Goal: Task Accomplishment & Management: Use online tool/utility

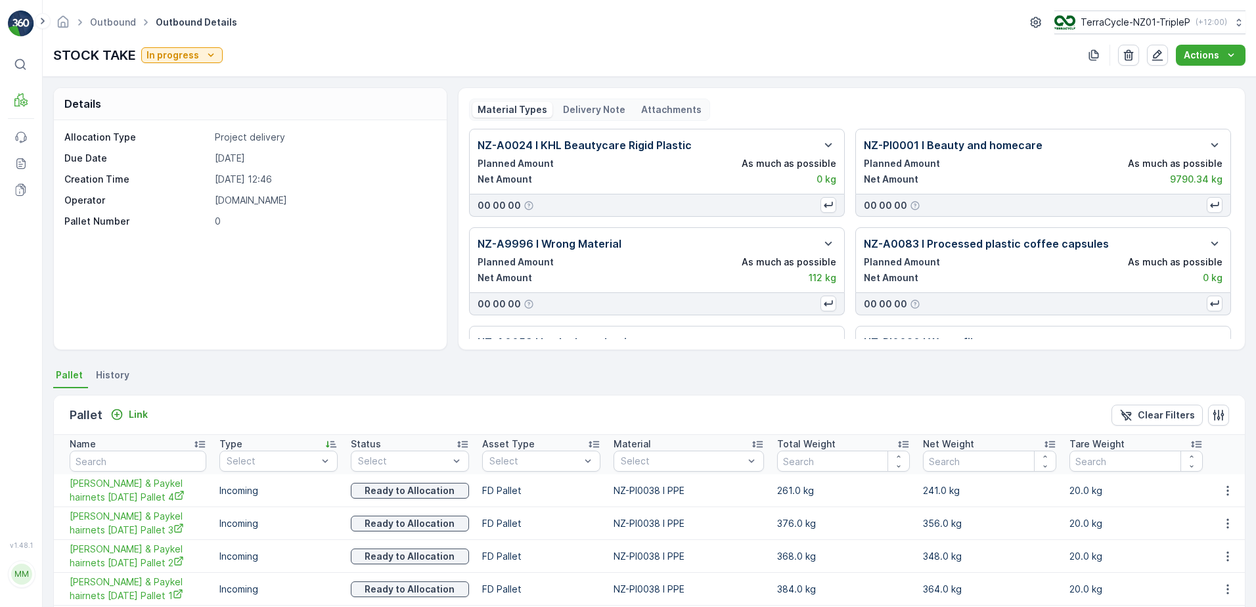
scroll to position [71, 0]
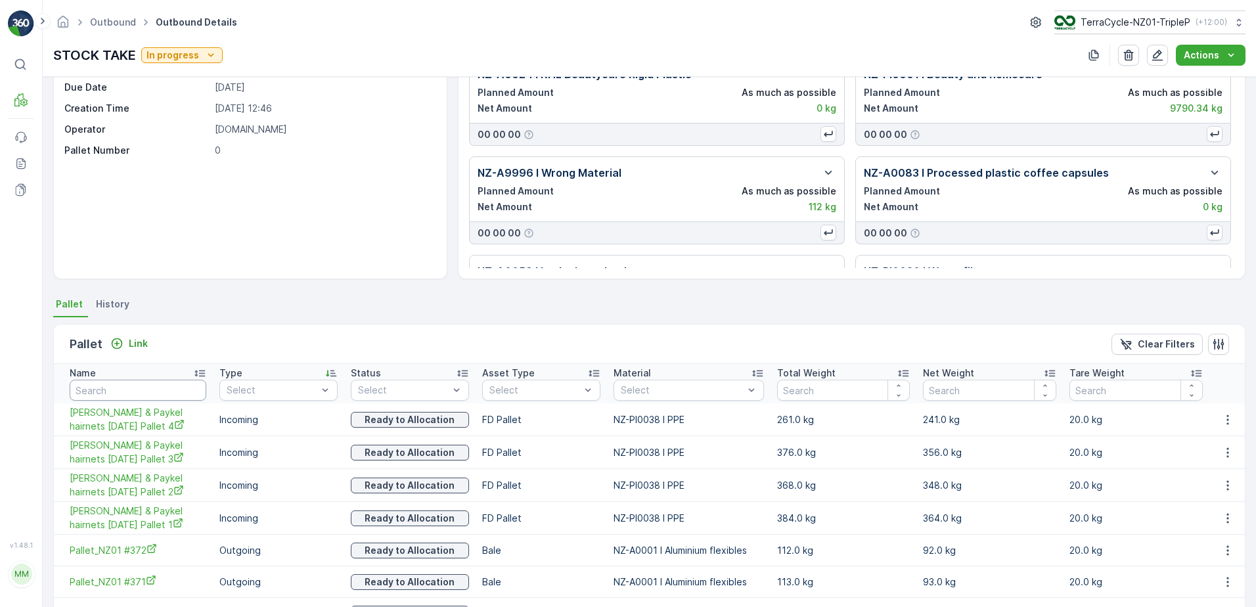
click at [147, 394] on input "text" at bounding box center [138, 390] width 137 height 21
type input "MECCA"
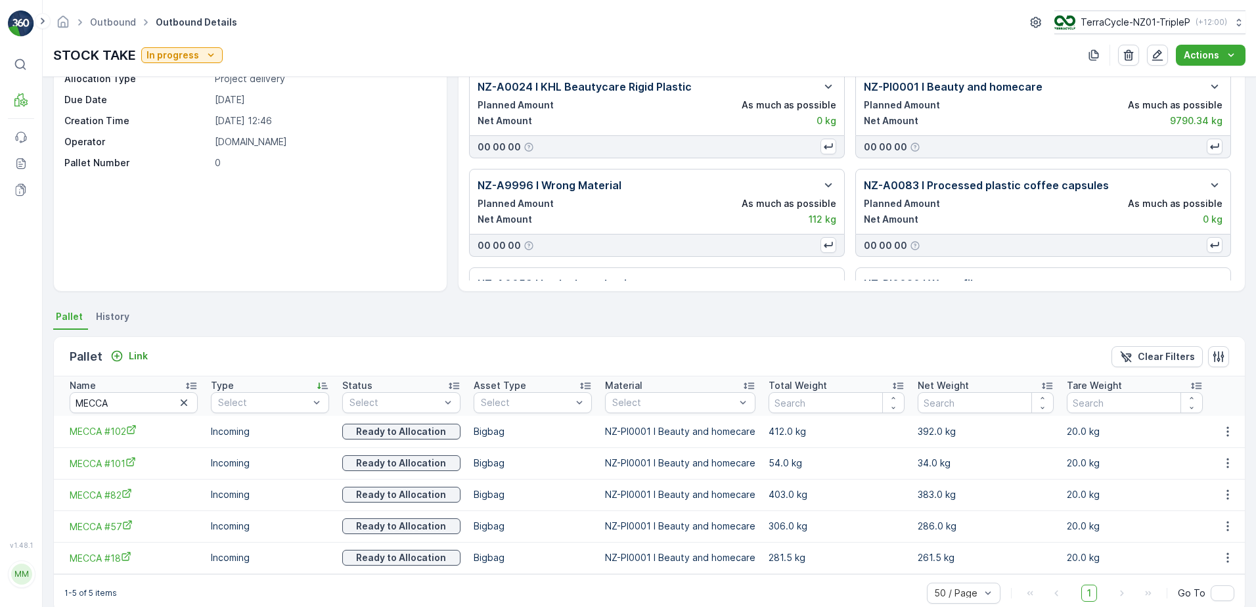
scroll to position [81, 0]
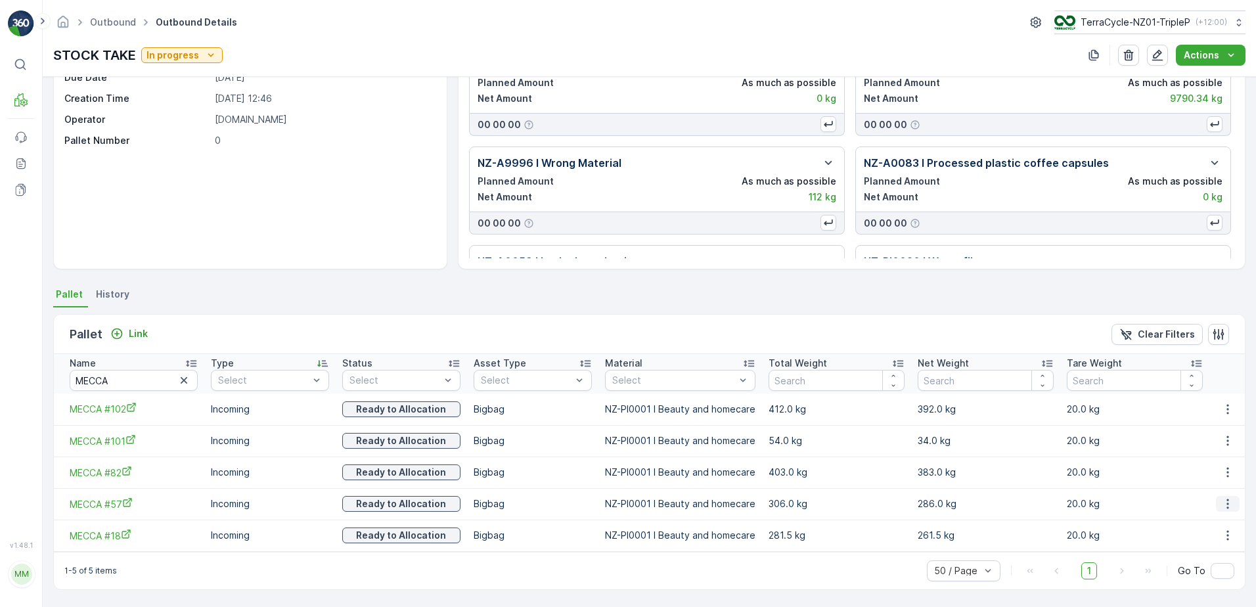
click at [1227, 506] on icon "button" at bounding box center [1227, 503] width 13 height 13
click at [1219, 544] on span "Unlink Pallet" at bounding box center [1201, 547] width 53 height 13
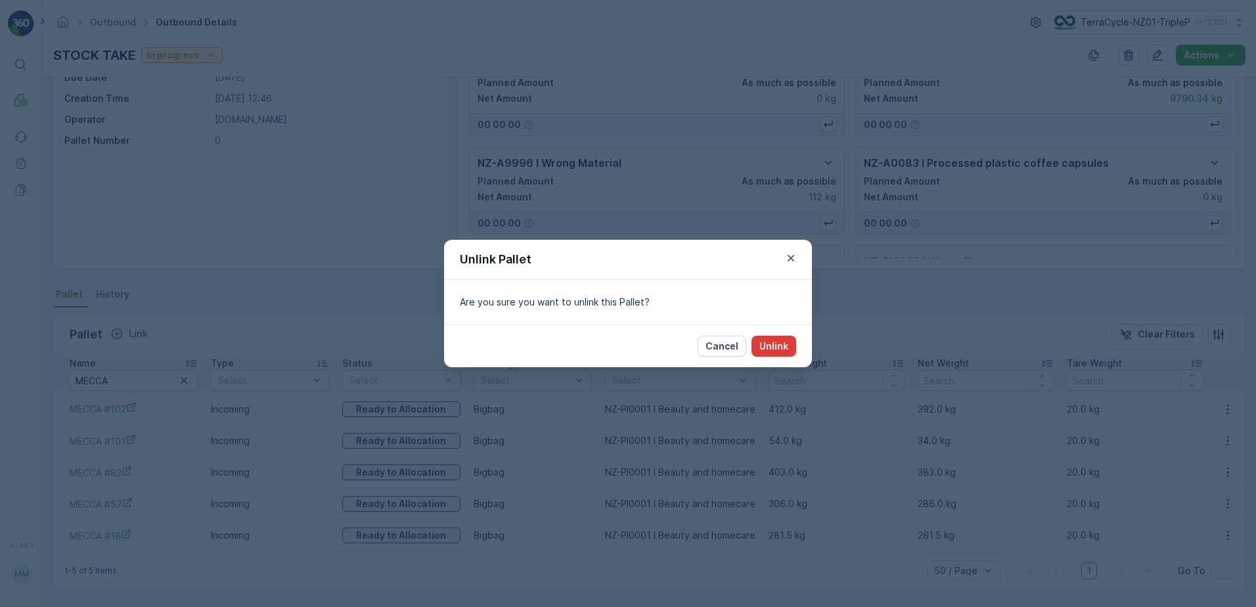
click at [761, 343] on p "Unlink" at bounding box center [773, 346] width 29 height 13
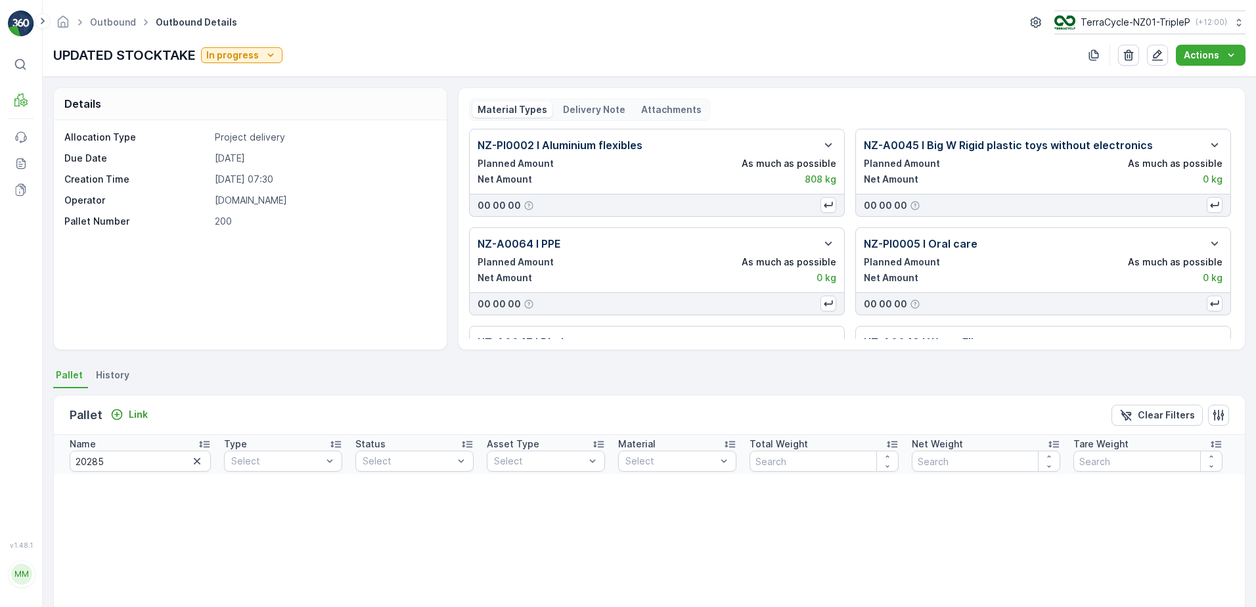
scroll to position [131, 0]
click at [196, 459] on icon "button" at bounding box center [197, 461] width 13 height 13
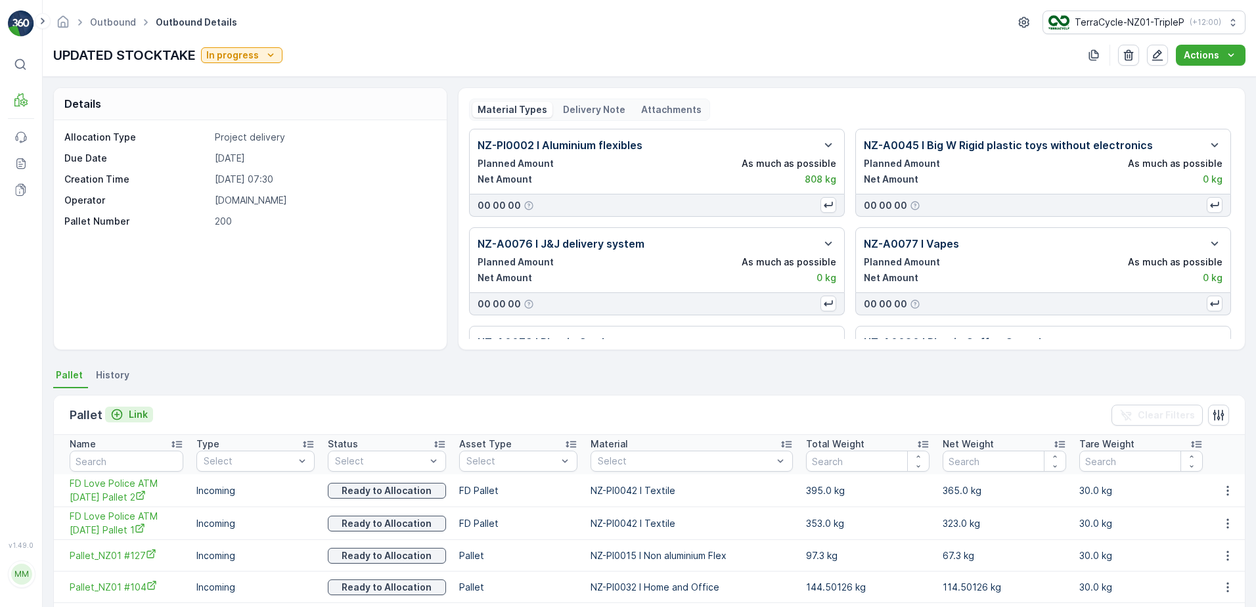
click at [144, 418] on p "Link" at bounding box center [138, 414] width 19 height 13
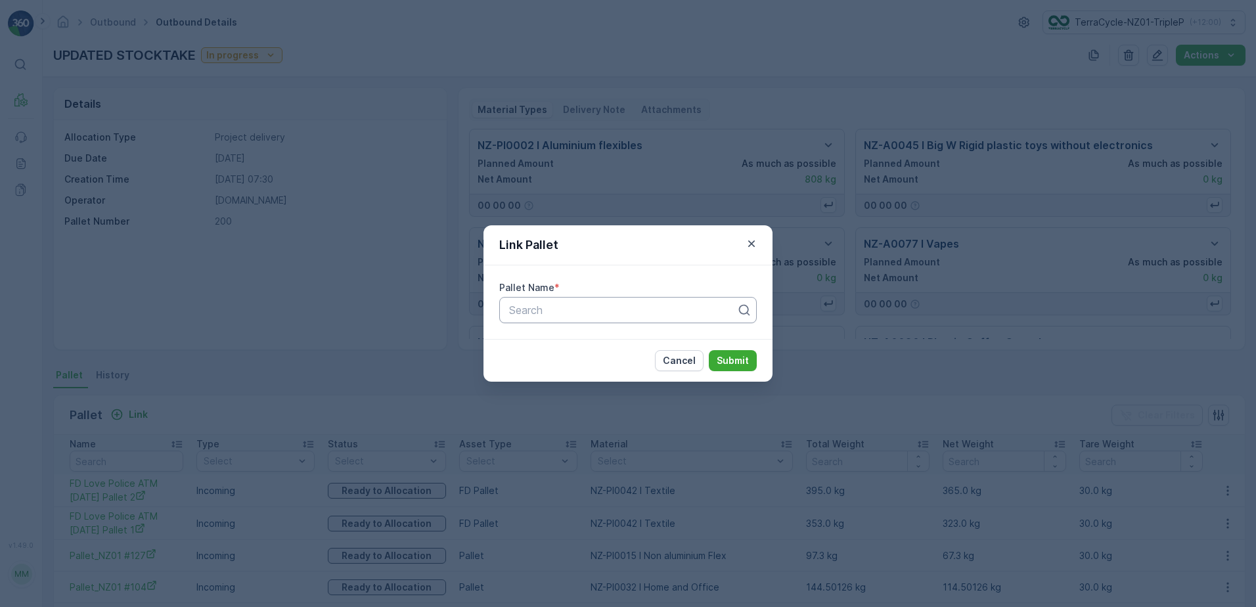
click at [569, 315] on div at bounding box center [623, 310] width 230 height 12
type input "mecca #57"
click at [571, 340] on div "MECCA #57" at bounding box center [628, 342] width 242 height 12
click at [726, 365] on p "Submit" at bounding box center [733, 360] width 32 height 13
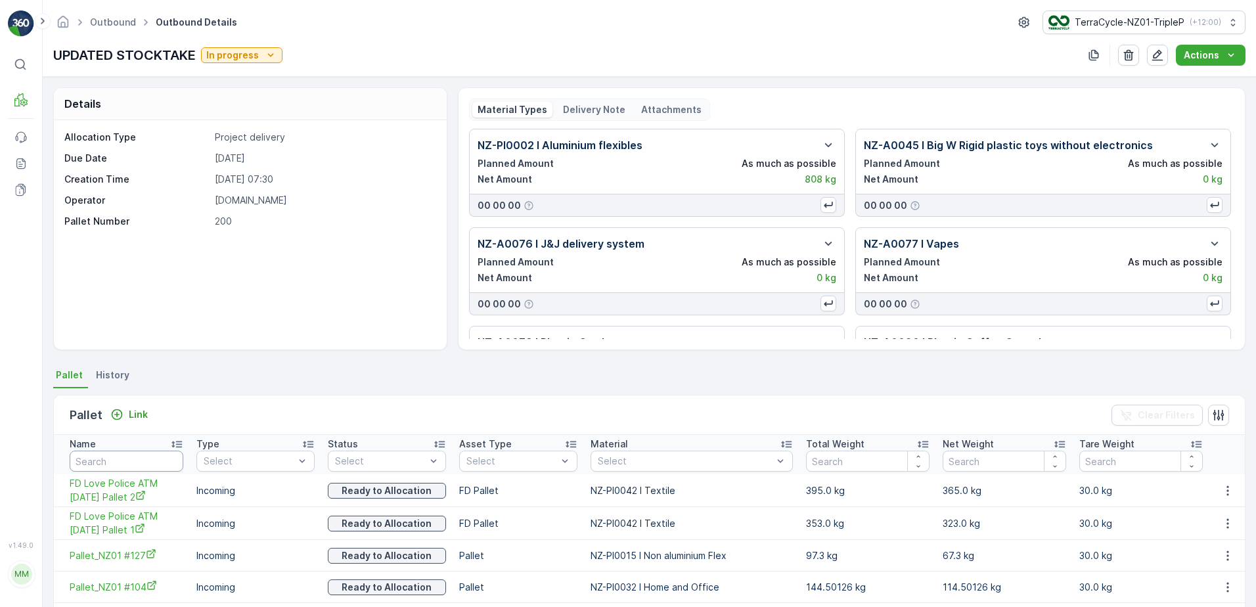
click at [139, 468] on input "text" at bounding box center [127, 461] width 114 height 21
type input "MECCA"
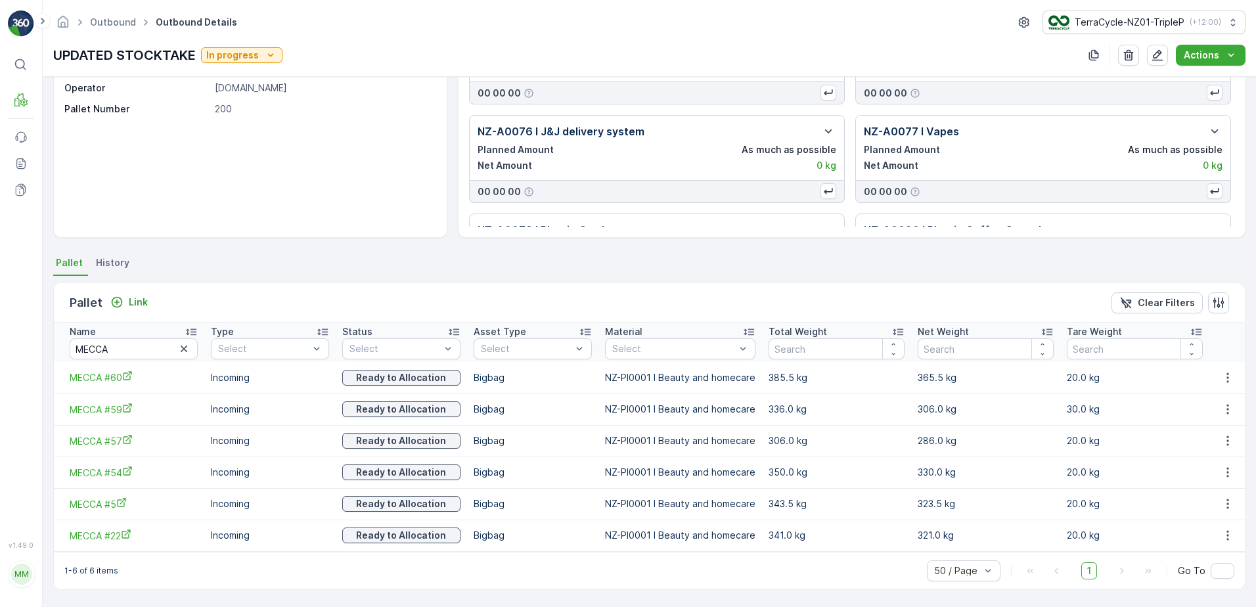
scroll to position [112, 0]
click at [1231, 439] on button "button" at bounding box center [1228, 441] width 24 height 16
drag, startPoint x: 961, startPoint y: 443, endPoint x: 950, endPoint y: 430, distance: 17.8
click at [961, 443] on td "286.0 kg" at bounding box center [985, 441] width 149 height 32
